Goal: Communication & Community: Answer question/provide support

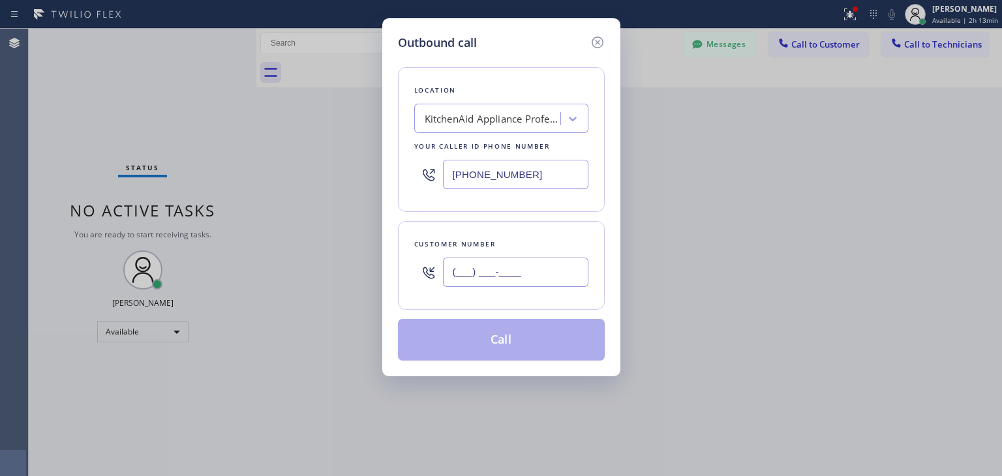
paste input "707) 287-3294"
click at [515, 265] on input "[PHONE_NUMBER]" at bounding box center [515, 272] width 145 height 29
type input "[PHONE_NUMBER]"
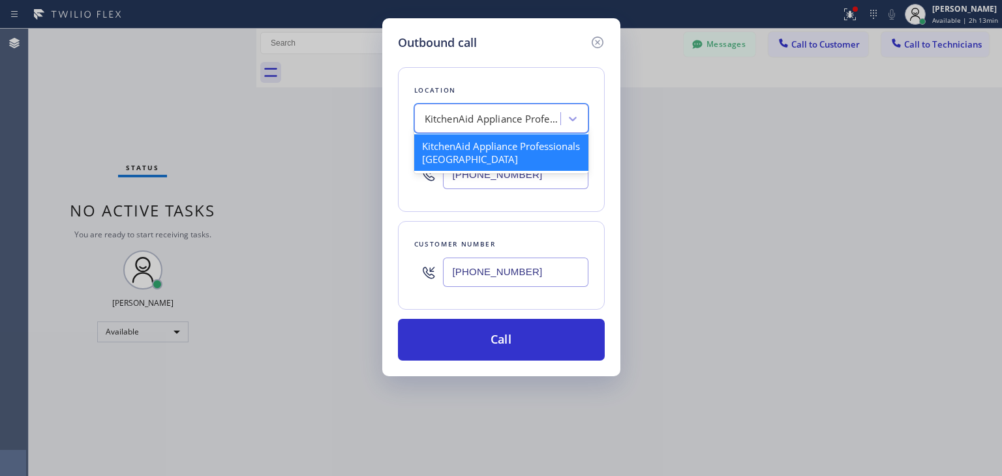
paste input "Subzero Repair Professionals"
type input "Subzero Repair Professionals"
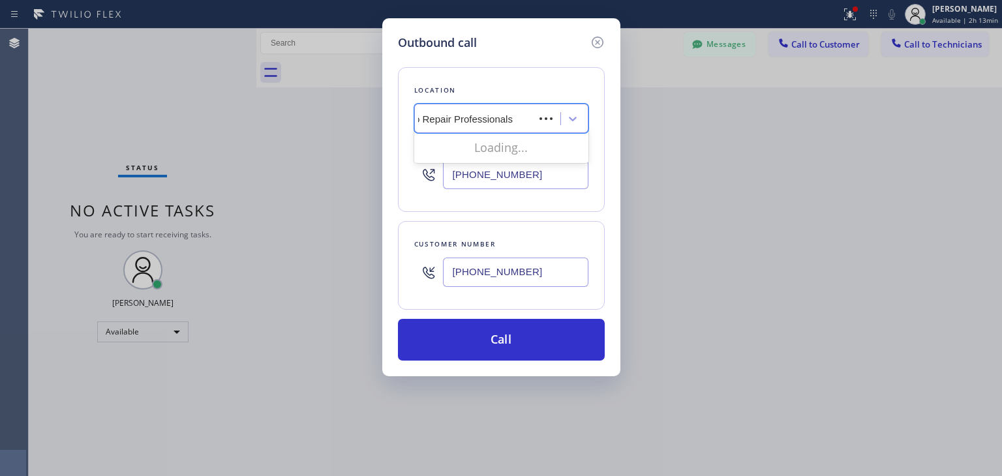
scroll to position [0, 23]
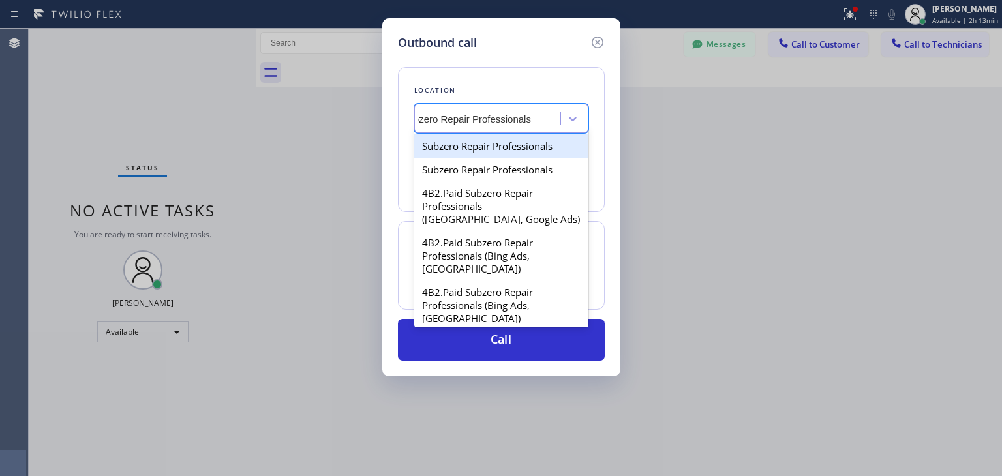
click at [529, 156] on div "Subzero Repair Professionals" at bounding box center [501, 145] width 174 height 23
type input "[PHONE_NUMBER]"
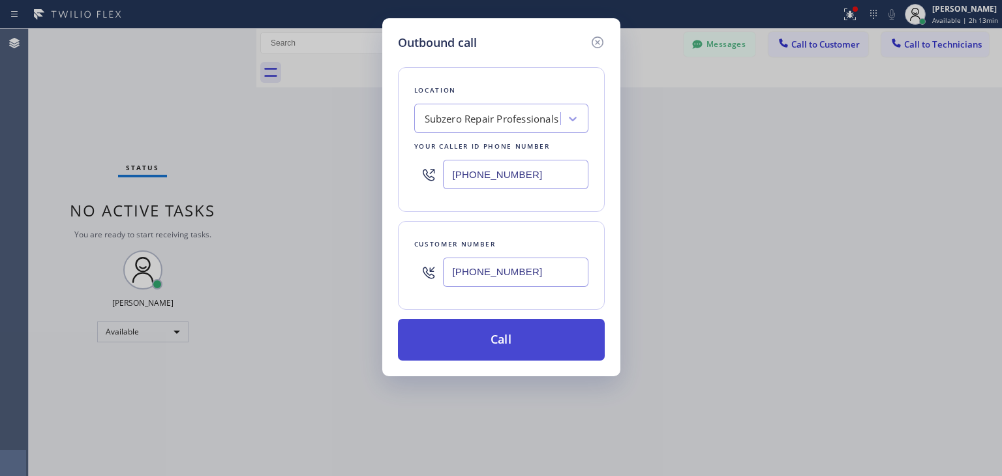
click at [514, 319] on button "Call" at bounding box center [501, 340] width 207 height 42
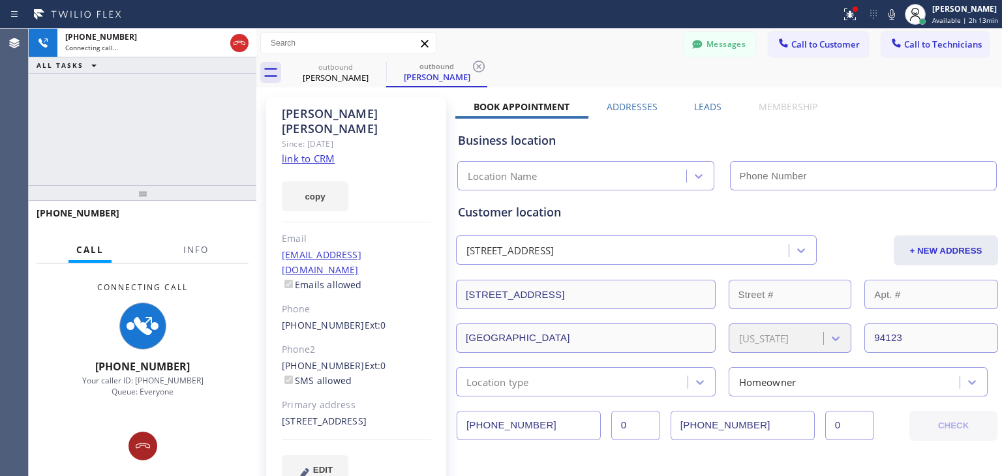
click at [147, 443] on icon at bounding box center [143, 446] width 16 height 16
click at [147, 416] on div "Connecting Call [PHONE_NUMBER] Your caller ID: [PHONE_NUMBER] Queue: Everyone" at bounding box center [143, 340] width 228 height 153
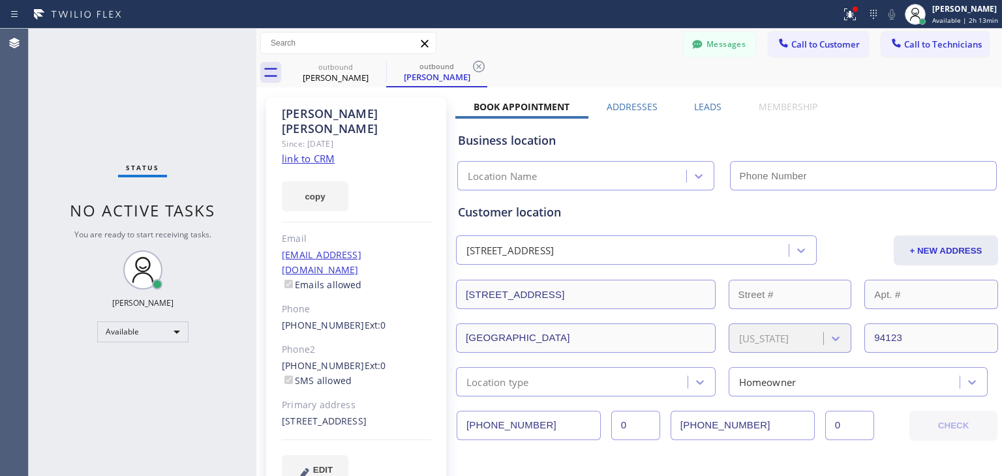
type input "[PHONE_NUMBER]"
drag, startPoint x: 892, startPoint y: 38, endPoint x: 778, endPoint y: 60, distance: 115.6
click at [892, 38] on icon at bounding box center [896, 43] width 13 height 13
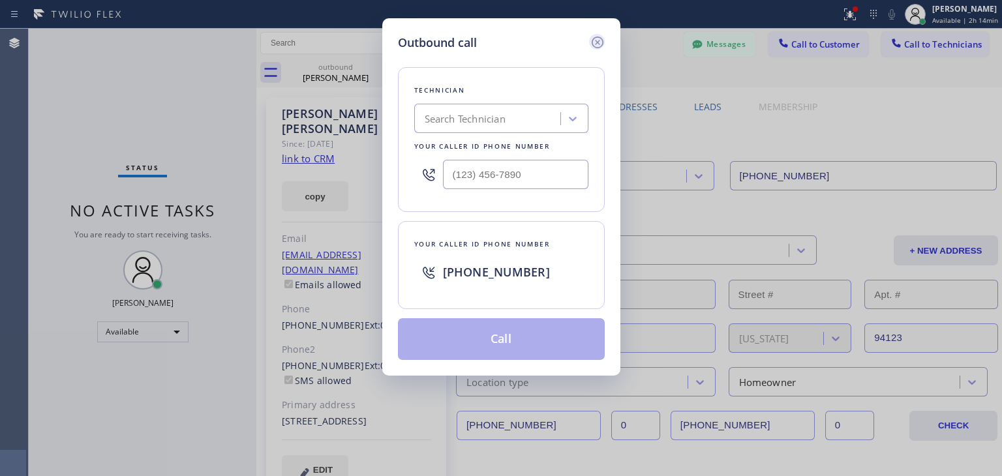
click at [599, 43] on icon at bounding box center [598, 43] width 16 height 16
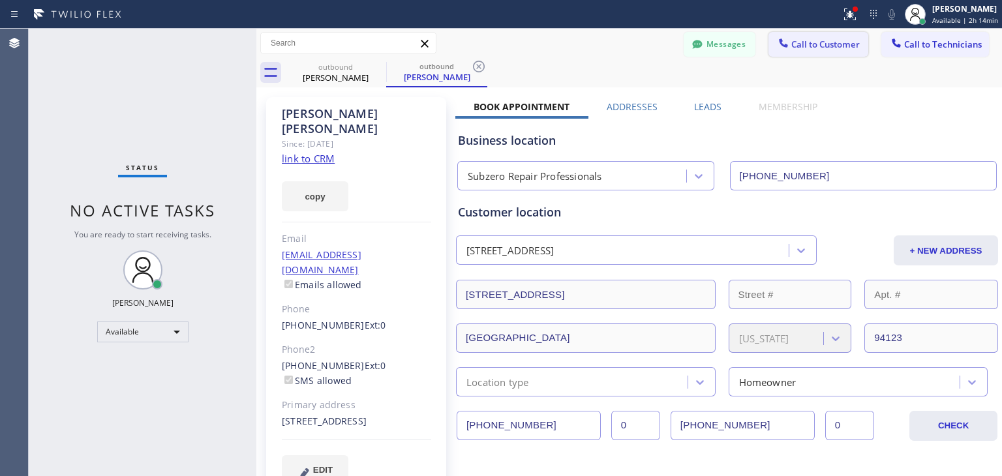
drag, startPoint x: 828, startPoint y: 61, endPoint x: 832, endPoint y: 48, distance: 13.8
click at [832, 48] on div "Messages Call to Customer Call to Technicians Outbound call Location Subzero Re…" at bounding box center [629, 58] width 746 height 59
click at [832, 48] on span "Call to Customer" at bounding box center [825, 44] width 68 height 12
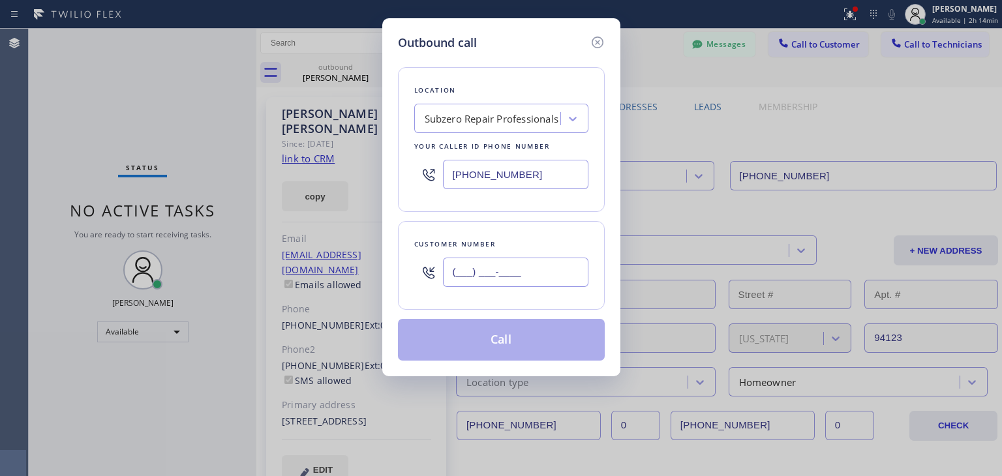
click at [549, 258] on input "(___) ___-____" at bounding box center [515, 272] width 145 height 29
paste input "707) 287-3294"
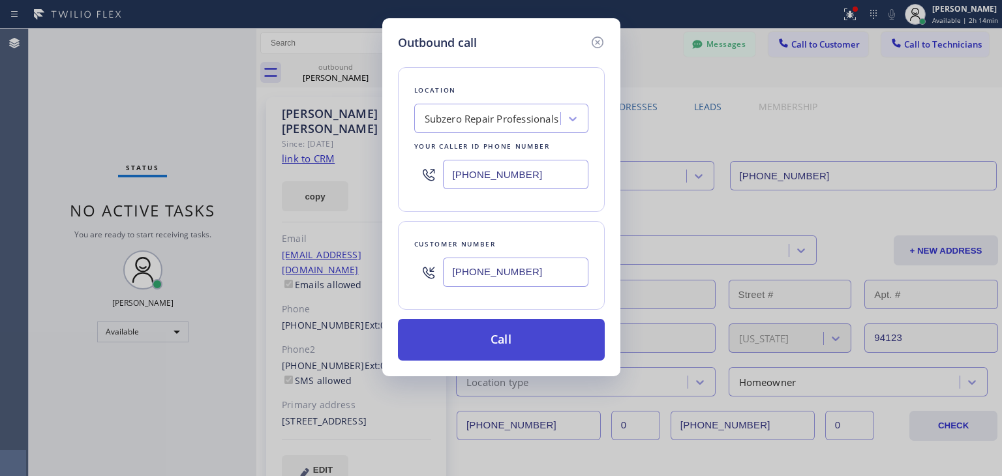
type input "[PHONE_NUMBER]"
click at [511, 350] on button "Call" at bounding box center [501, 340] width 207 height 42
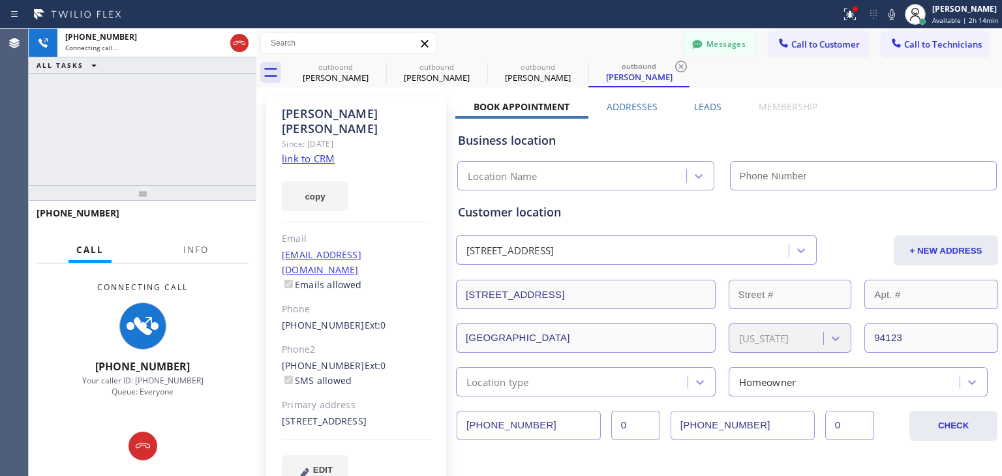
type input "[PHONE_NUMBER]"
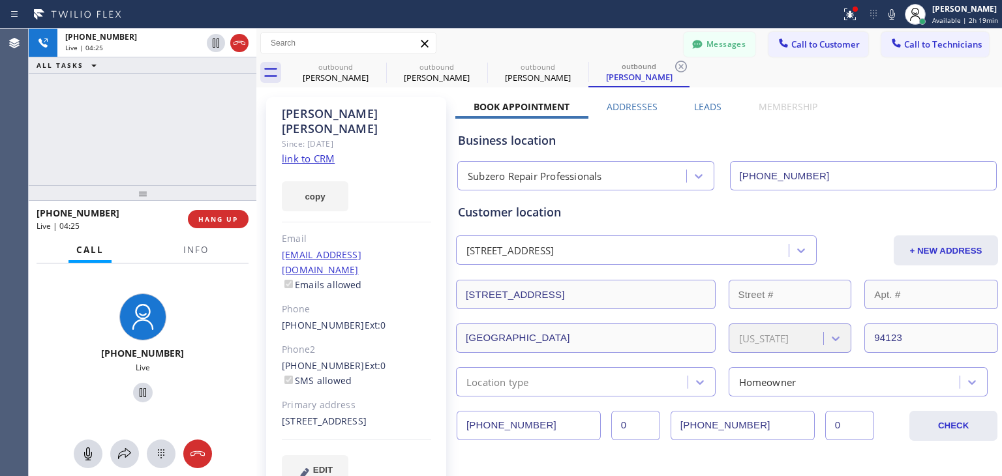
click at [217, 207] on div "[PHONE_NUMBER] Live | 04:25 HANG UP" at bounding box center [143, 219] width 212 height 34
drag, startPoint x: 217, startPoint y: 207, endPoint x: 217, endPoint y: 216, distance: 9.2
click at [217, 216] on div "[PHONE_NUMBER] Live | 04:26 HANG UP" at bounding box center [143, 219] width 212 height 34
click at [217, 216] on span "HANG UP" at bounding box center [218, 219] width 40 height 9
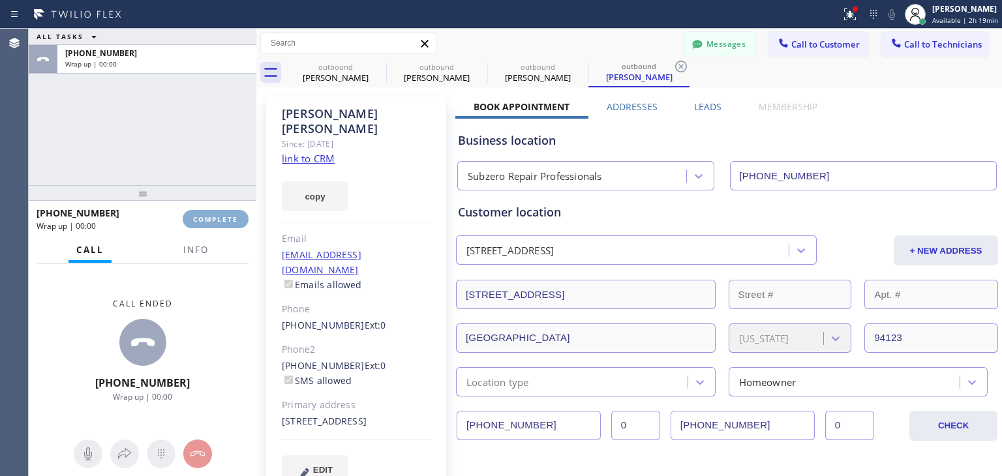
click at [217, 216] on span "COMPLETE" at bounding box center [215, 219] width 45 height 9
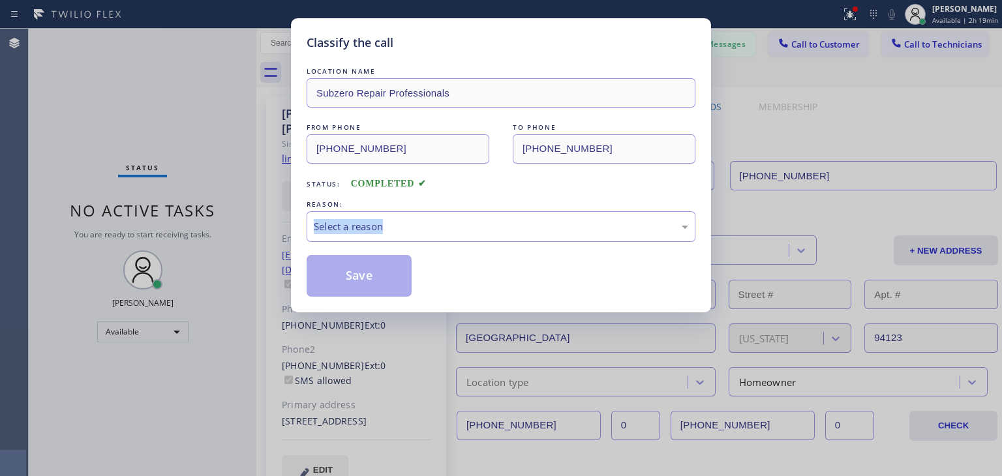
click at [217, 216] on div "Classify the call LOCATION NAME Subzero Repair Professionals FROM PHONE [PHONE_…" at bounding box center [501, 238] width 1002 height 476
click at [478, 215] on div "Select a reason" at bounding box center [501, 226] width 389 height 31
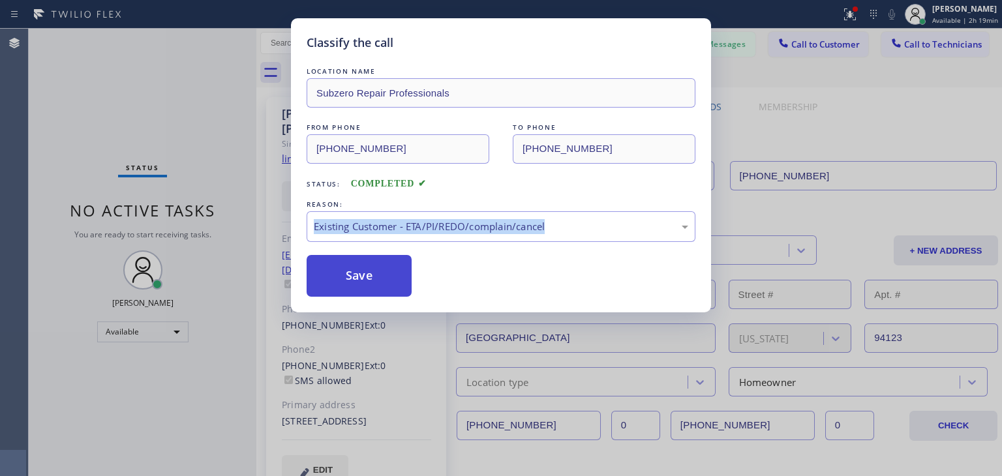
click at [408, 287] on button "Save" at bounding box center [359, 276] width 105 height 42
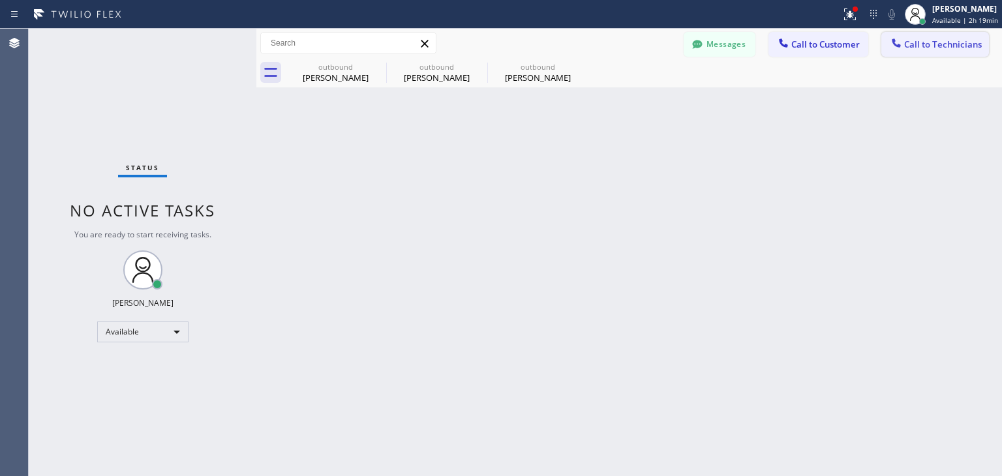
click at [945, 40] on span "Call to Technicians" at bounding box center [943, 44] width 78 height 12
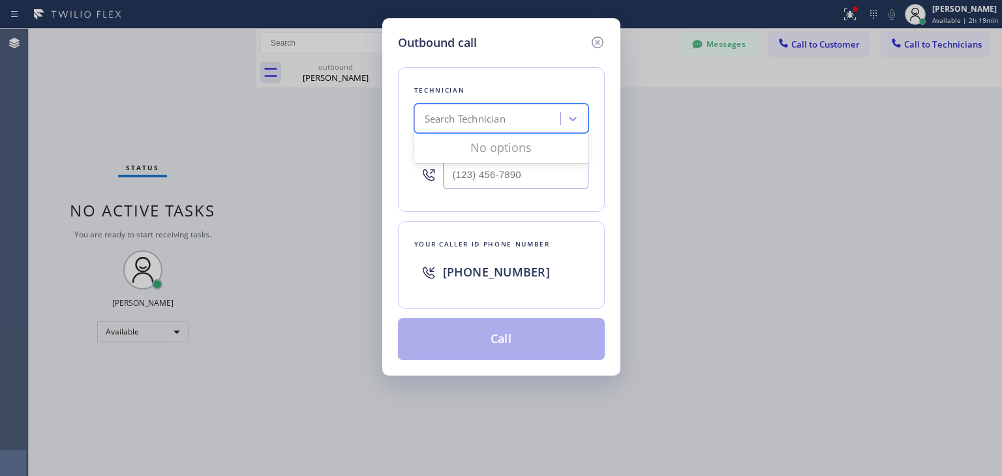
click at [511, 121] on div "Search Technician" at bounding box center [489, 119] width 142 height 23
type input "p"
type input "[PERSON_NAME]"
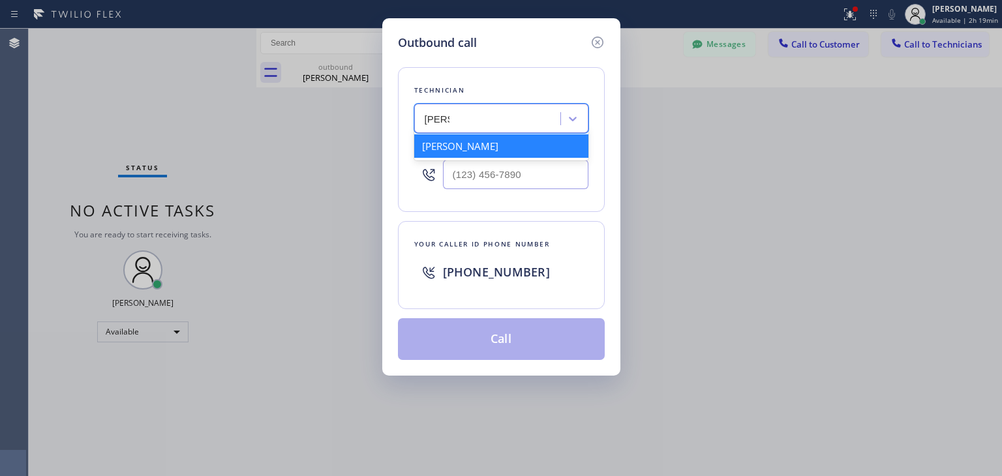
click at [504, 147] on div "[PERSON_NAME]" at bounding box center [501, 145] width 174 height 23
type input "[PHONE_NUMBER]"
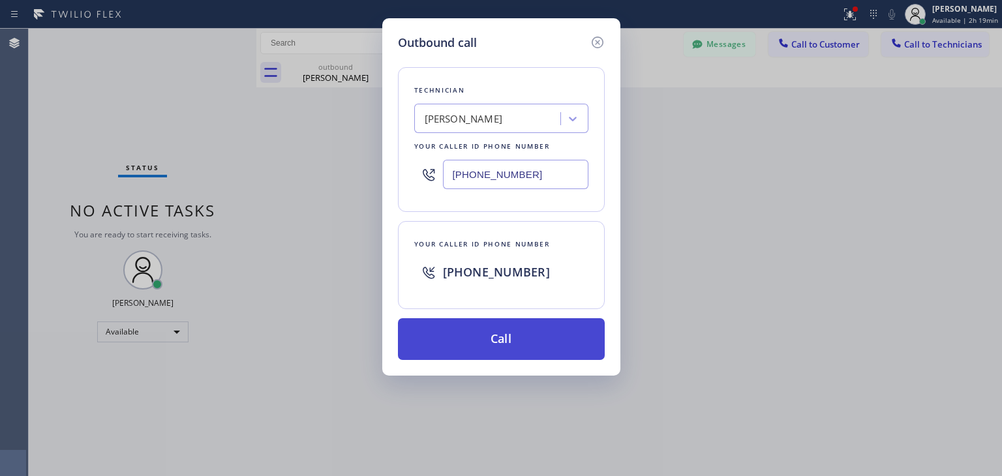
click at [473, 340] on button "Call" at bounding box center [501, 339] width 207 height 42
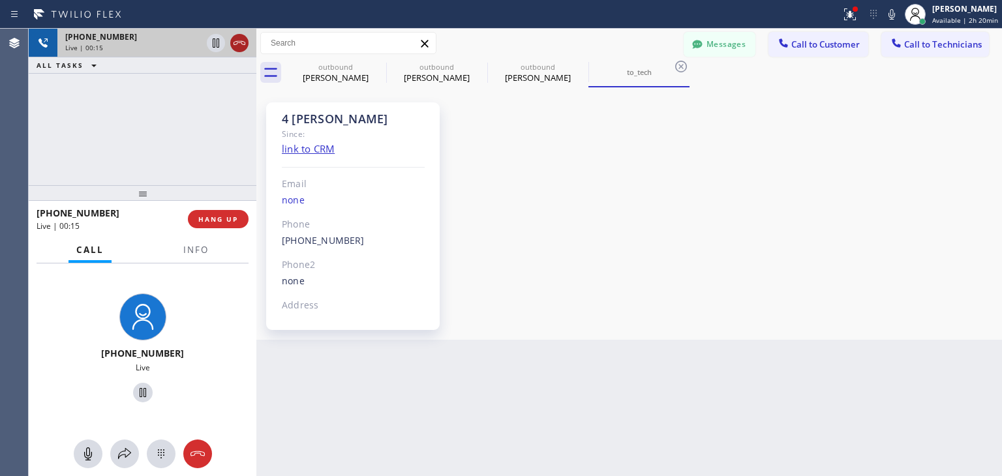
click at [239, 49] on icon at bounding box center [240, 43] width 16 height 16
click at [202, 49] on div "Live | 00:15" at bounding box center [133, 47] width 136 height 9
click at [239, 49] on div "Live | 00:16" at bounding box center [156, 47] width 183 height 9
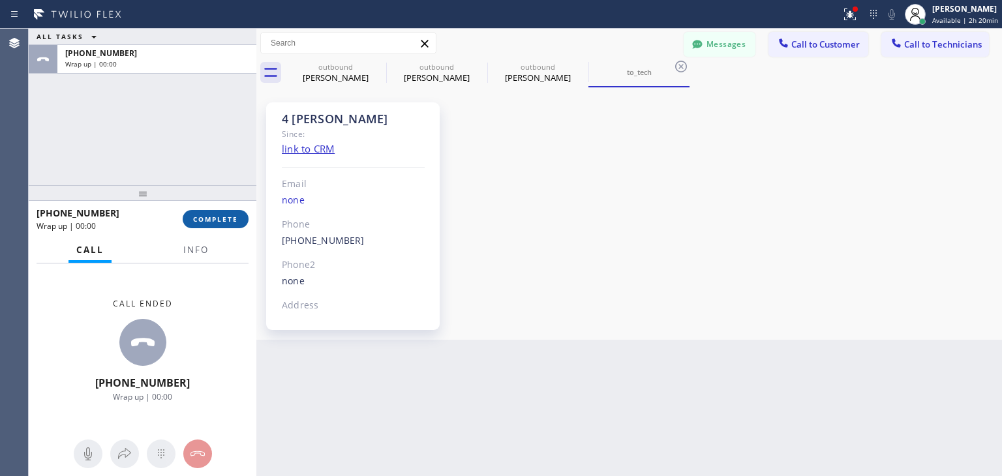
click at [234, 215] on span "COMPLETE" at bounding box center [215, 219] width 45 height 9
